Goal: Task Accomplishment & Management: Manage account settings

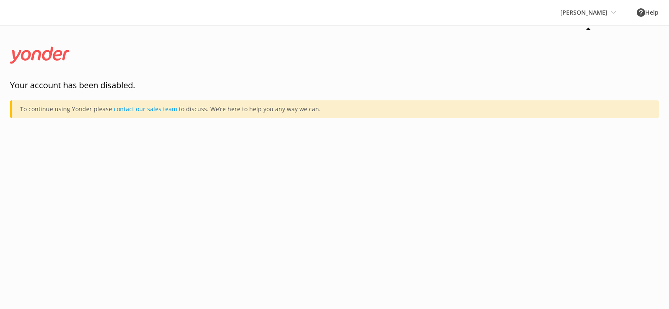
click at [587, 18] on div "Kahu Kayaks Kahu Kayaks Kahu Kayaks" at bounding box center [588, 12] width 77 height 25
click at [578, 55] on link "[PERSON_NAME]" at bounding box center [592, 56] width 84 height 20
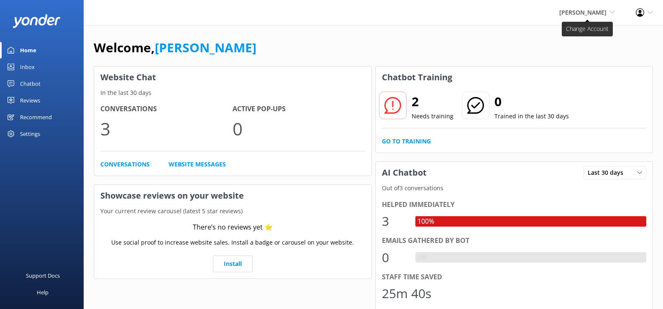
click at [582, 10] on span "[PERSON_NAME]" at bounding box center [582, 12] width 47 height 8
drag, startPoint x: 566, startPoint y: 36, endPoint x: 494, endPoint y: 41, distance: 72.1
click at [494, 41] on div "Welcome, Kahu Kayaks" at bounding box center [373, 52] width 559 height 28
click at [654, 15] on div "Profile Settings Logout" at bounding box center [644, 12] width 38 height 25
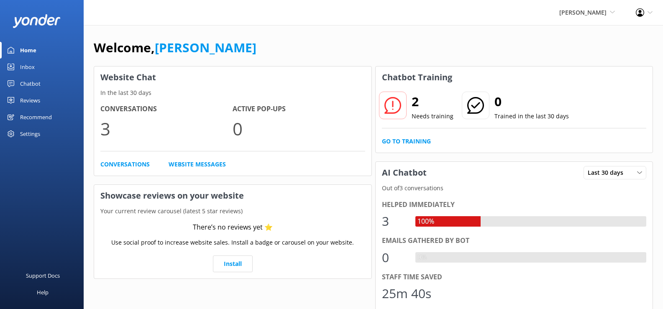
click at [29, 65] on div "Inbox" at bounding box center [27, 67] width 15 height 17
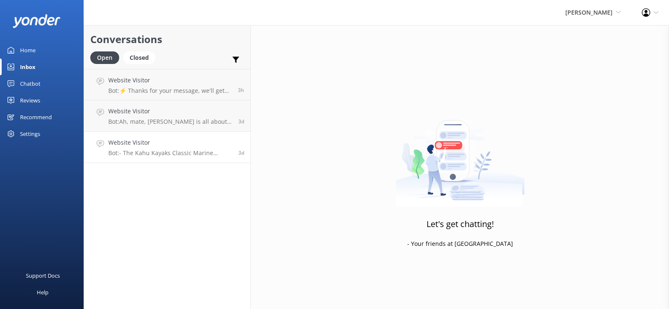
click at [209, 150] on p "Bot: - The Kahu Kayaks Classic Marine Reserve Guided Tour is a popular full-day…" at bounding box center [170, 153] width 124 height 8
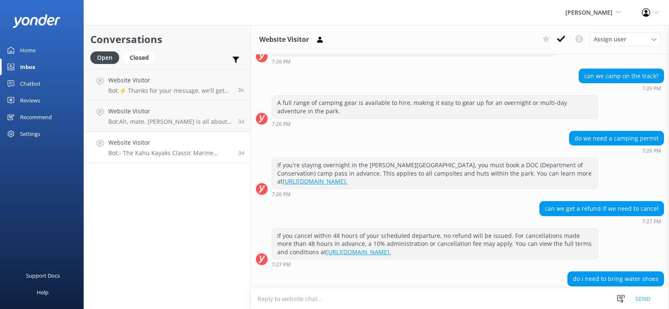
scroll to position [467, 0]
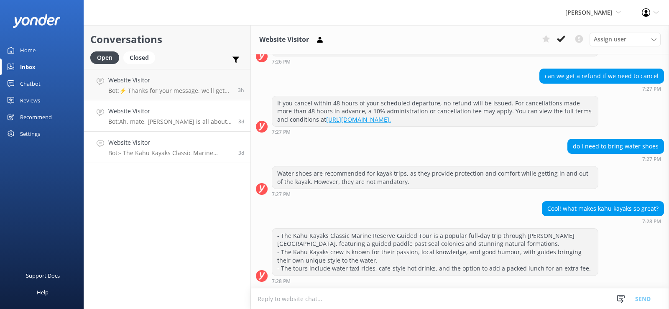
click at [198, 119] on p "Bot: Ah, mate, [PERSON_NAME] is all about sharing the magic of [PERSON_NAME] wi…" at bounding box center [170, 122] width 124 height 8
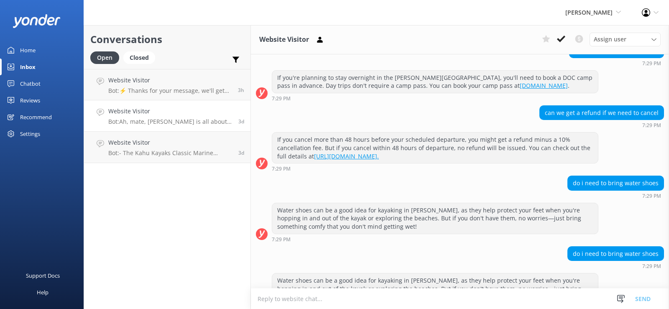
scroll to position [476, 0]
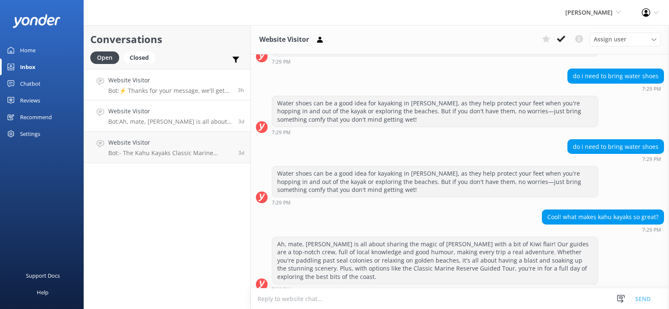
click at [172, 91] on p "Bot: ⚡ Thanks for your message, we'll get back to you as soon as we can. You're…" at bounding box center [169, 91] width 123 height 8
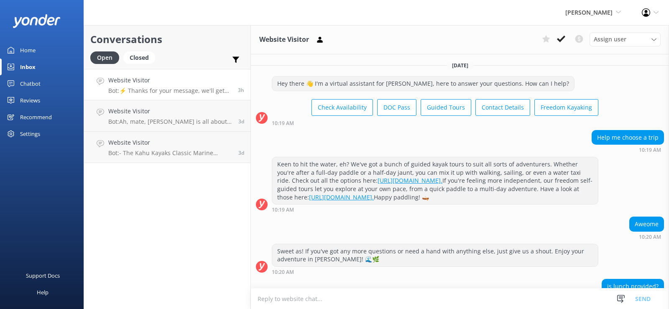
click at [31, 48] on div "Home" at bounding box center [27, 50] width 15 height 17
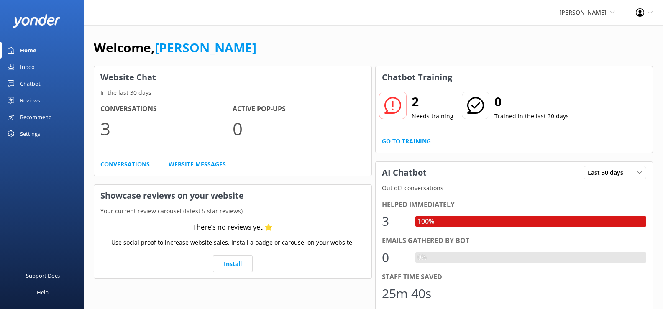
click at [395, 107] on icon at bounding box center [393, 105] width 17 height 17
click at [418, 100] on h2 "2" at bounding box center [433, 102] width 42 height 20
click at [27, 83] on div "Chatbot" at bounding box center [30, 83] width 21 height 17
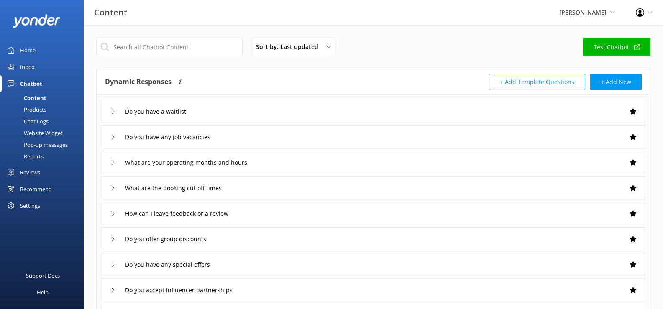
click at [39, 170] on div "Reviews" at bounding box center [30, 172] width 20 height 17
